Goal: Transaction & Acquisition: Purchase product/service

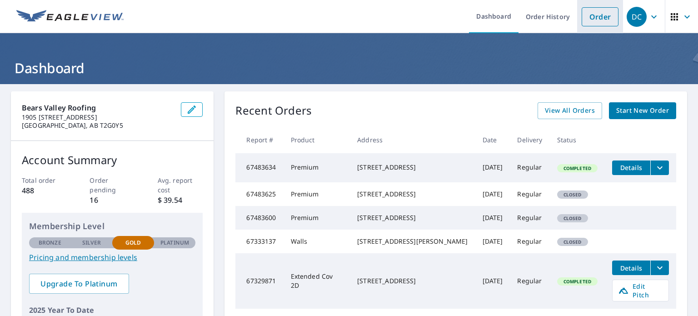
click at [588, 23] on link "Order" at bounding box center [599, 16] width 37 height 19
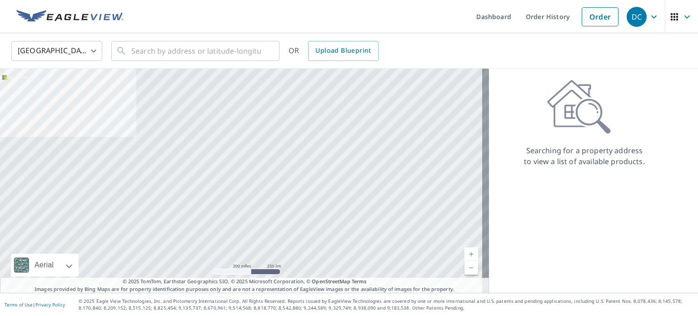
click at [91, 58] on body "DC DC Dashboard Order History Order DC [GEOGRAPHIC_DATA] US ​ ​ OR Upload Bluep…" at bounding box center [349, 158] width 698 height 316
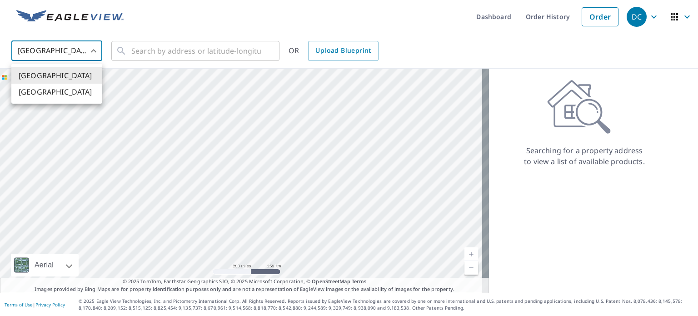
click at [65, 92] on li "[GEOGRAPHIC_DATA]" at bounding box center [56, 92] width 91 height 16
type input "CA"
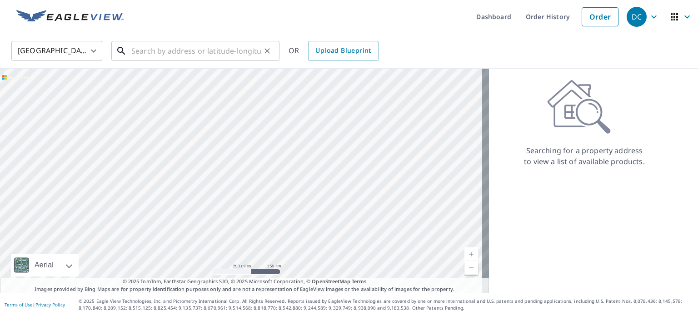
click at [209, 43] on input "text" at bounding box center [195, 50] width 129 height 25
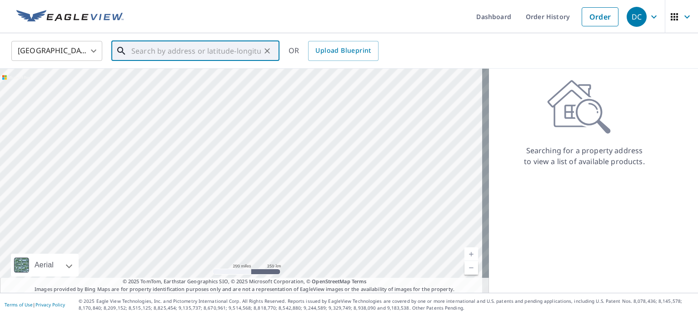
type input "b"
paste input "[STREET_ADDRESS]"
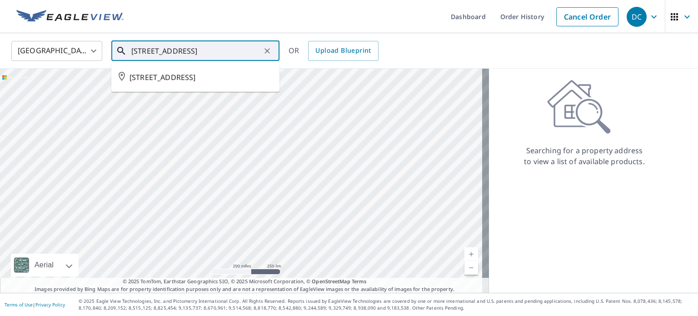
type input "[STREET_ADDRESS]"
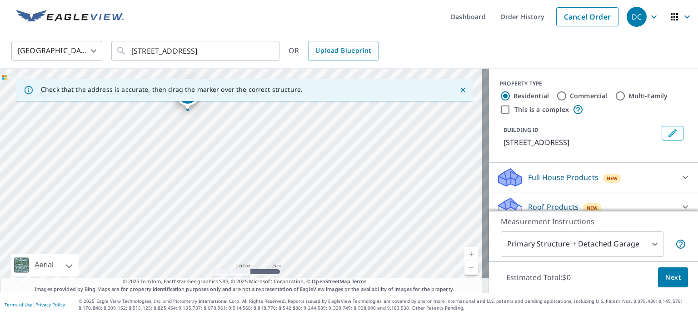
scroll to position [18, 0]
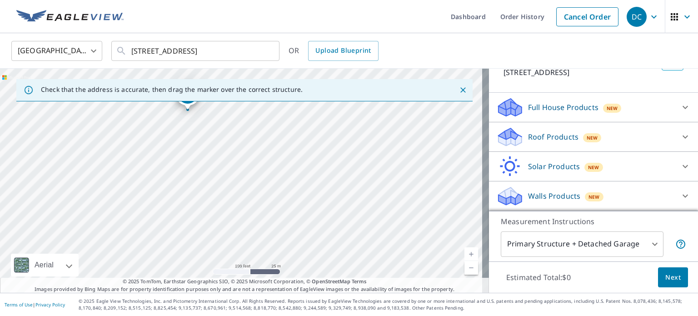
click at [551, 138] on p "Roof Products" at bounding box center [553, 136] width 50 height 11
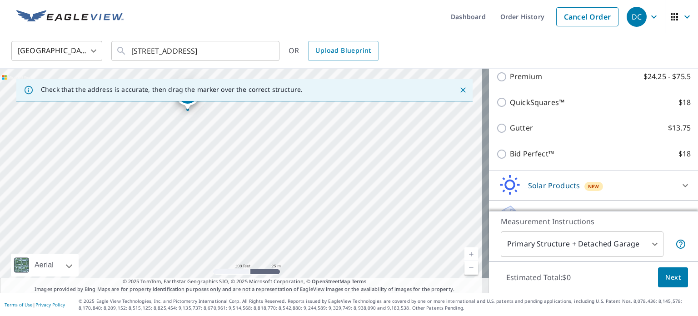
scroll to position [160, 0]
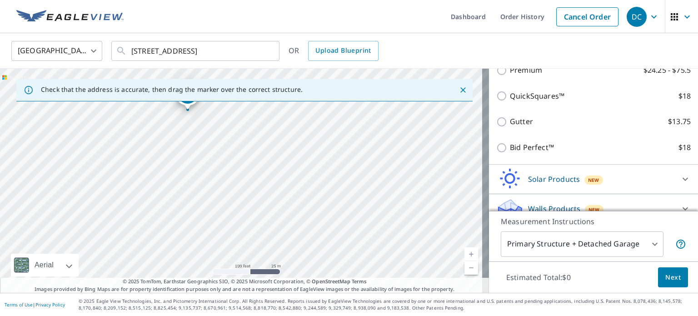
click at [527, 134] on div "Gutter $13.75" at bounding box center [593, 122] width 194 height 26
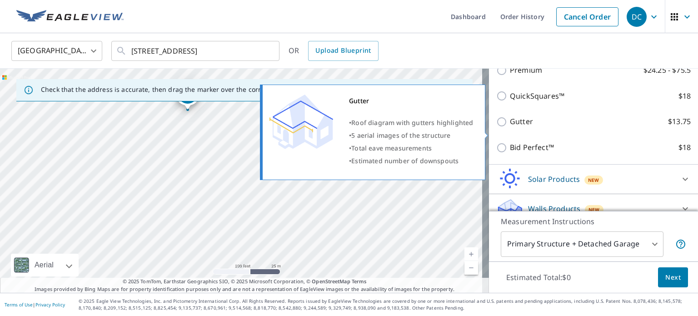
click at [518, 127] on p "Gutter" at bounding box center [521, 121] width 23 height 11
click at [510, 127] on input "Gutter $13.75" at bounding box center [503, 121] width 14 height 11
checkbox input "true"
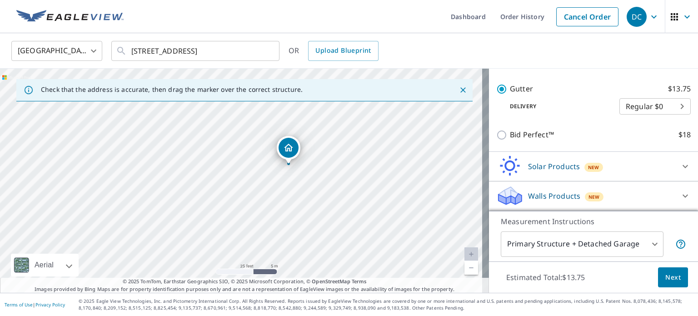
scroll to position [216, 0]
click at [665, 279] on span "Next" at bounding box center [672, 277] width 15 height 11
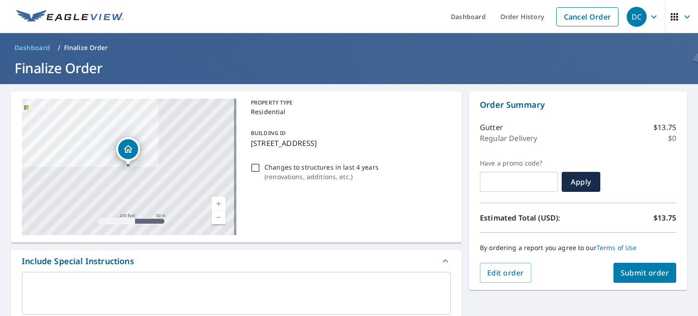
click at [636, 269] on span "Submit order" at bounding box center [644, 272] width 49 height 10
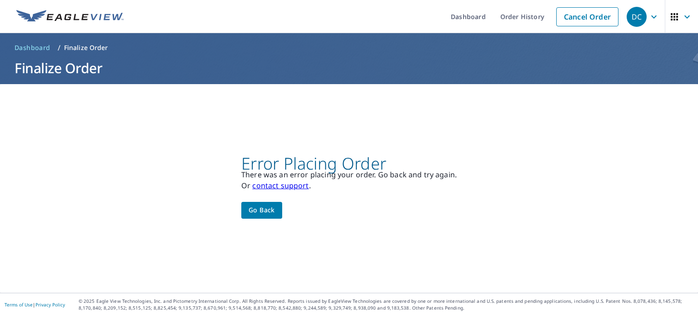
click at [649, 17] on icon "button" at bounding box center [653, 16] width 11 height 11
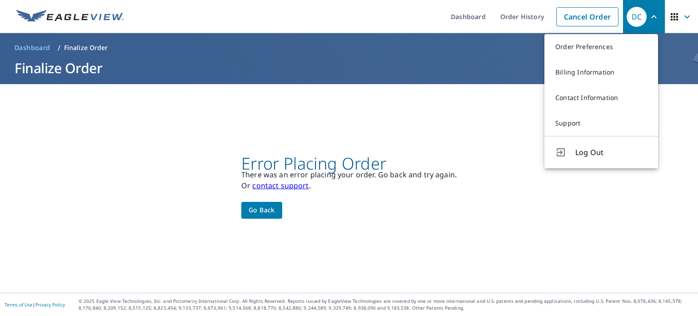
click at [460, 123] on div "Error Placing Order There was an error placing your order. Go back and try agai…" at bounding box center [349, 188] width 698 height 208
